Goal: Find specific page/section: Find specific page/section

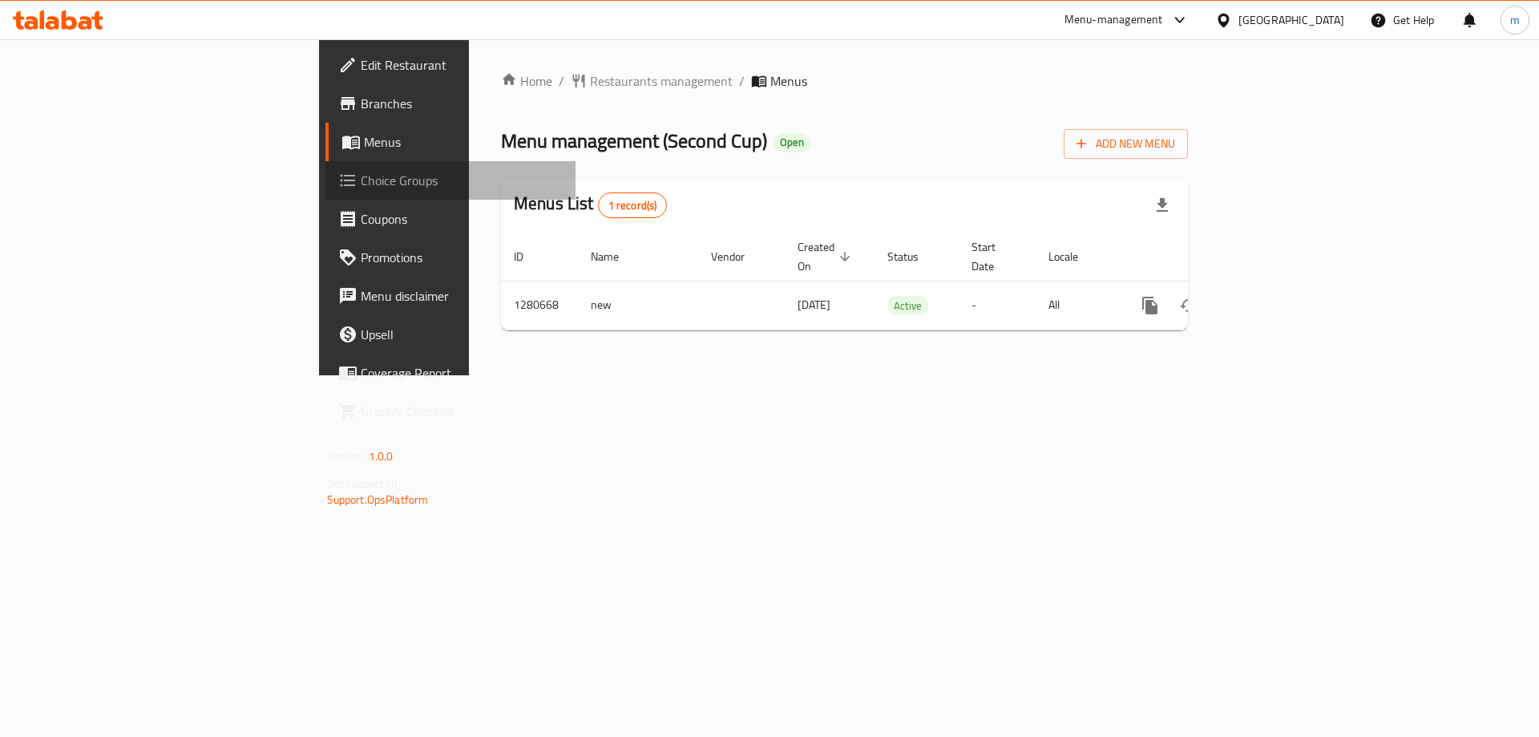
click at [361, 177] on span "Choice Groups" at bounding box center [462, 180] width 203 height 19
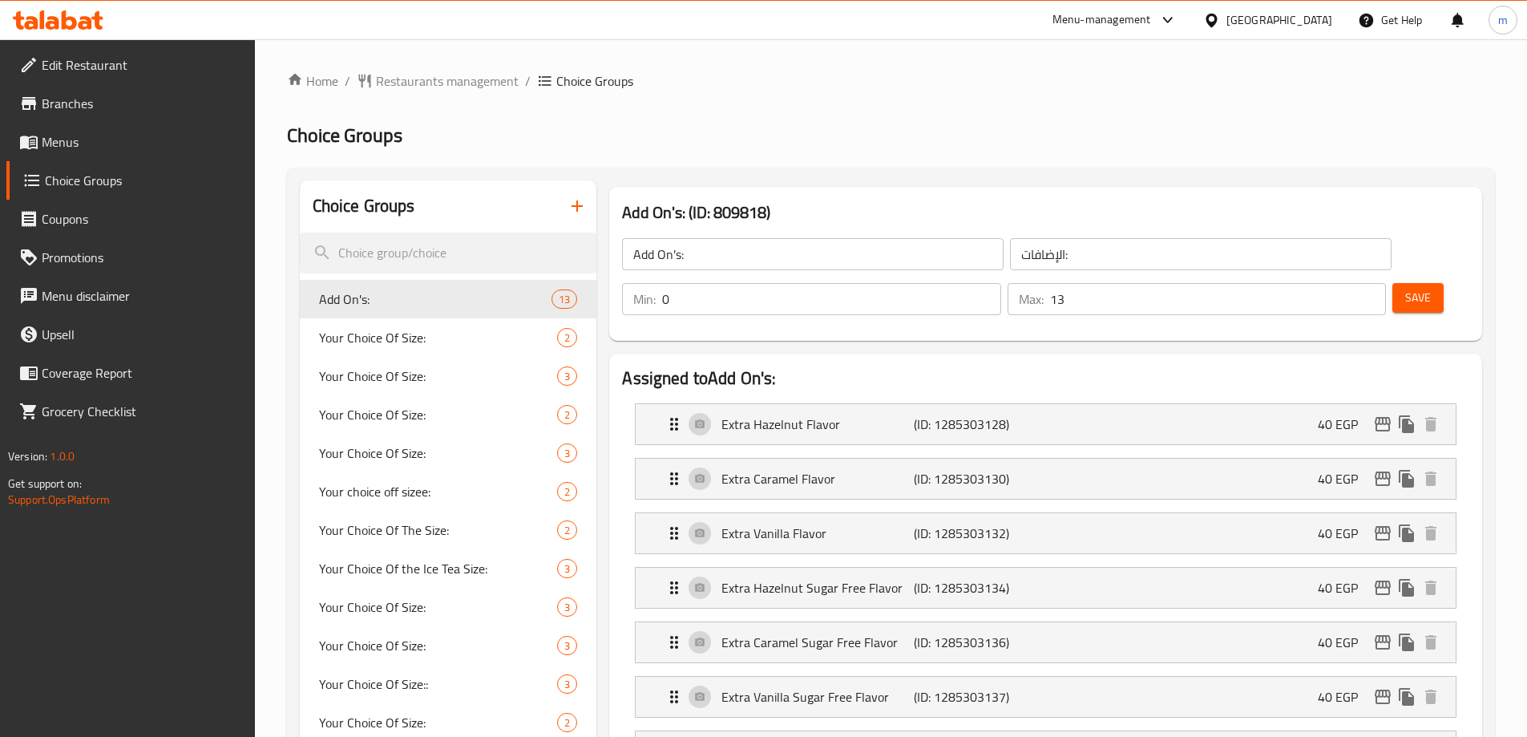
click at [466, 83] on span "Restaurants management" at bounding box center [447, 80] width 143 height 19
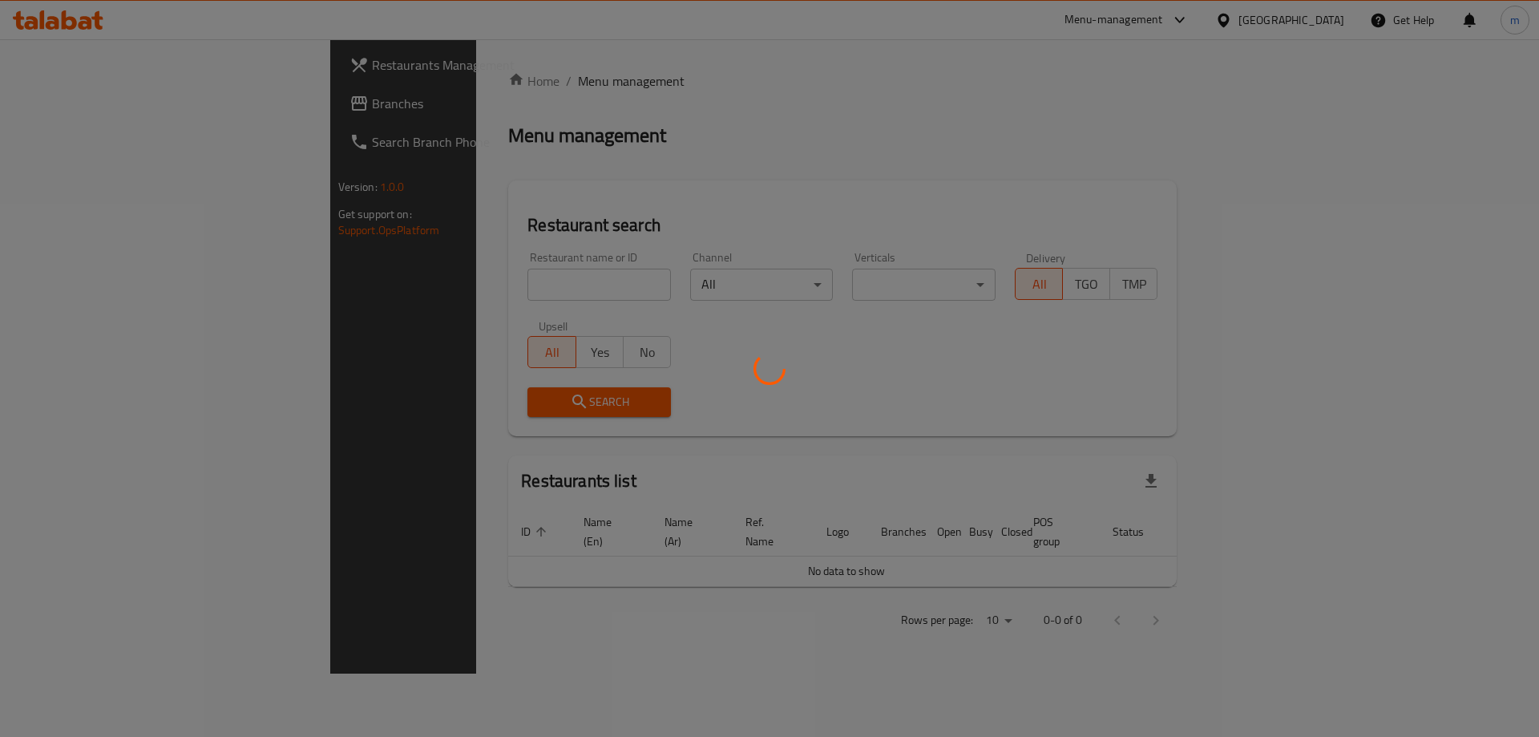
click at [16, 89] on div at bounding box center [769, 368] width 1539 height 737
click at [37, 105] on div at bounding box center [769, 368] width 1539 height 737
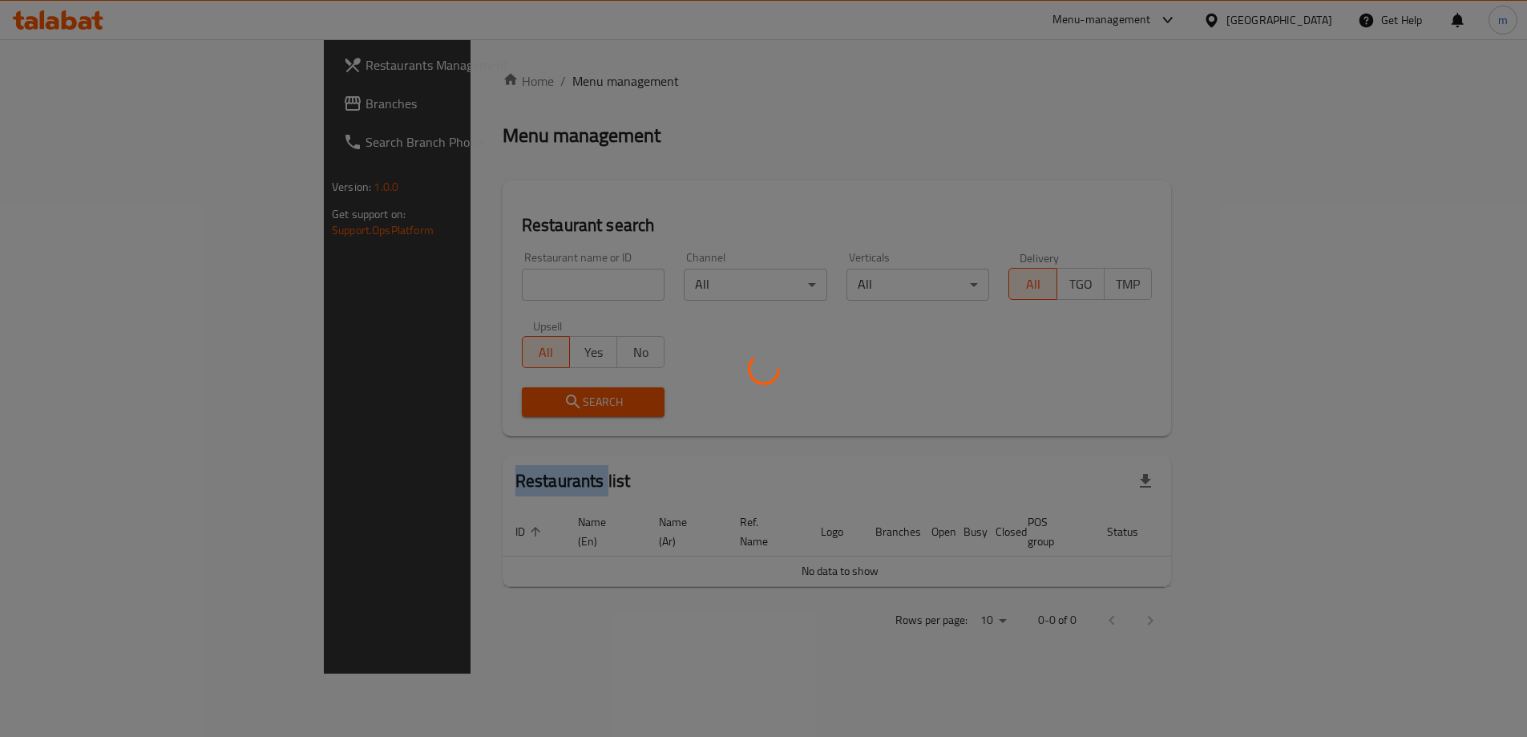
click at [39, 105] on div at bounding box center [763, 368] width 1527 height 737
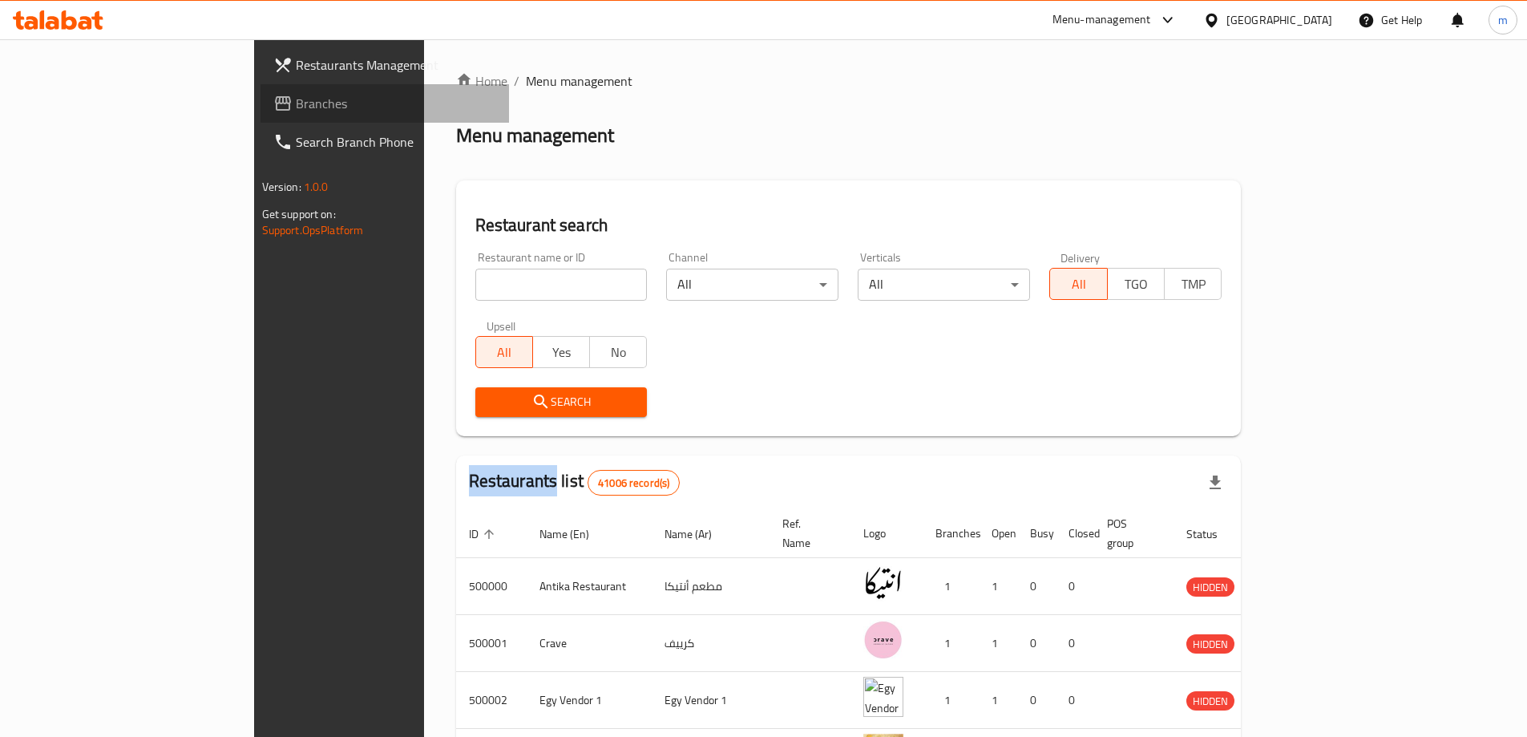
click at [296, 99] on span "Branches" at bounding box center [396, 103] width 200 height 19
